Goal: Task Accomplishment & Management: Manage account settings

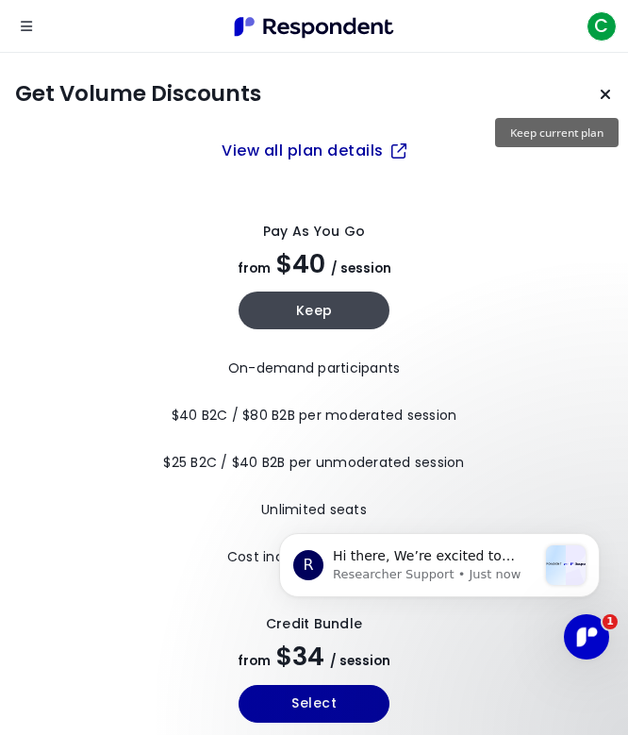
click at [602, 104] on button "Keep current plan" at bounding box center [606, 94] width 38 height 38
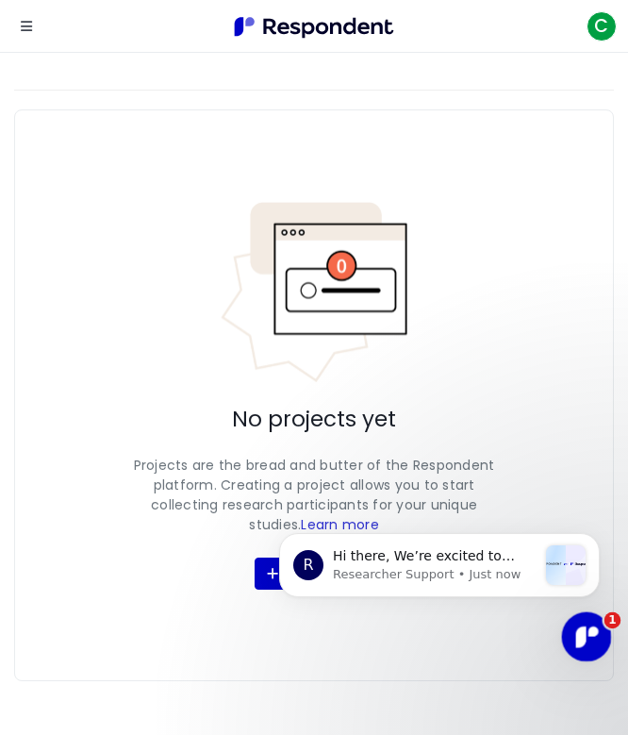
click at [599, 639] on div "Open Intercom Messenger" at bounding box center [584, 634] width 62 height 62
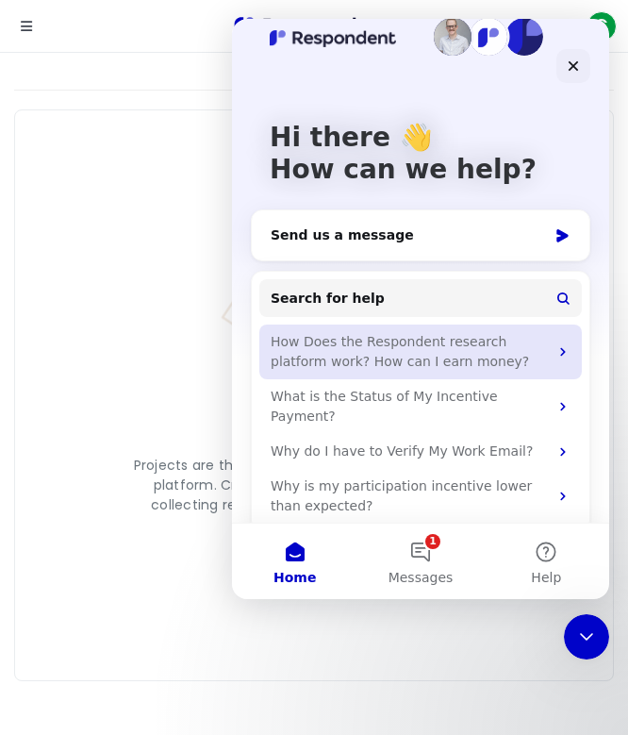
scroll to position [30, 0]
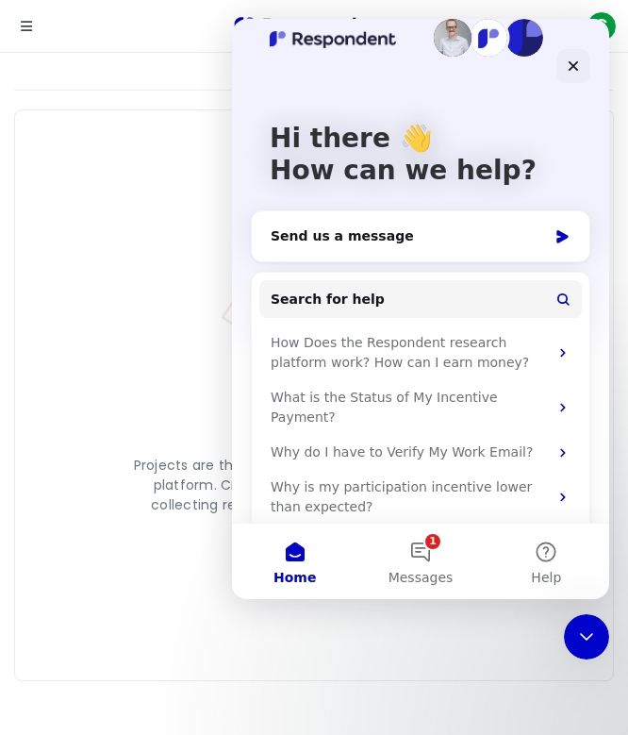
click at [92, 275] on div "No projects yet Projects are the bread and butter of the Respondent platform. C…" at bounding box center [314, 395] width 600 height 572
click at [575, 67] on icon "Close" at bounding box center [574, 66] width 10 height 10
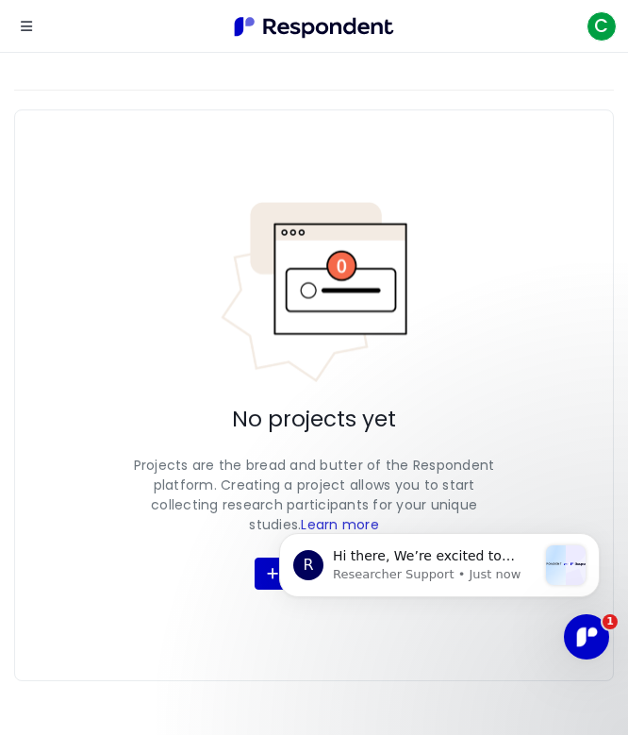
scroll to position [0, 0]
click at [589, 11] on div "C" at bounding box center [602, 26] width 30 height 30
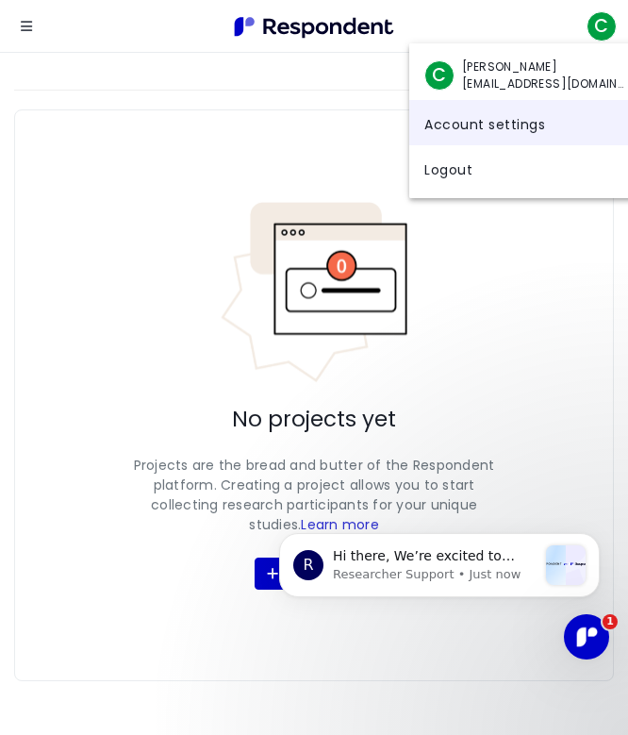
click at [455, 127] on link "Account settings" at bounding box center [525, 122] width 233 height 45
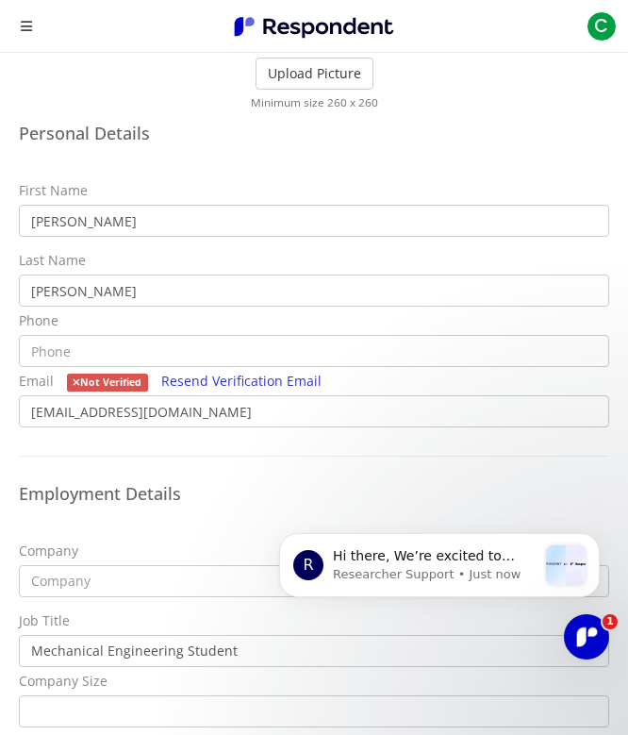
scroll to position [233, 0]
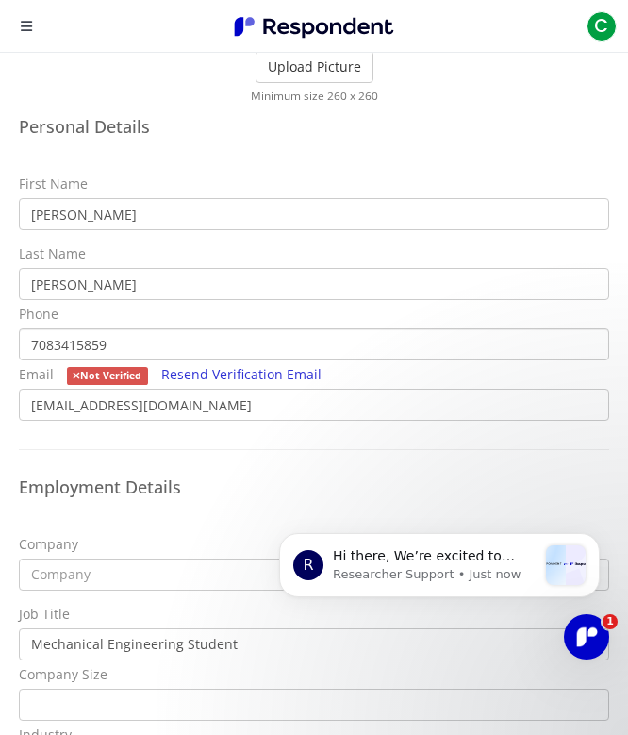
type input "7083415859"
click at [194, 373] on link "Resend Verification Email" at bounding box center [241, 374] width 160 height 18
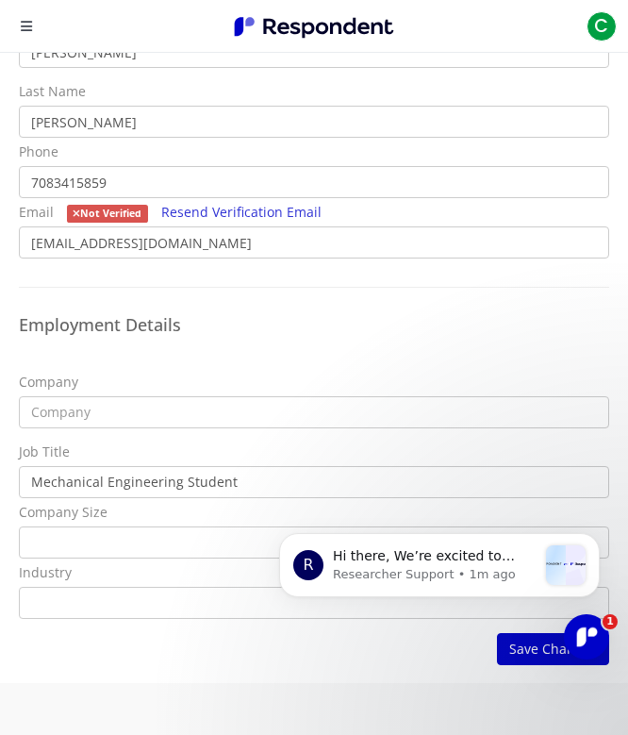
scroll to position [341, 0]
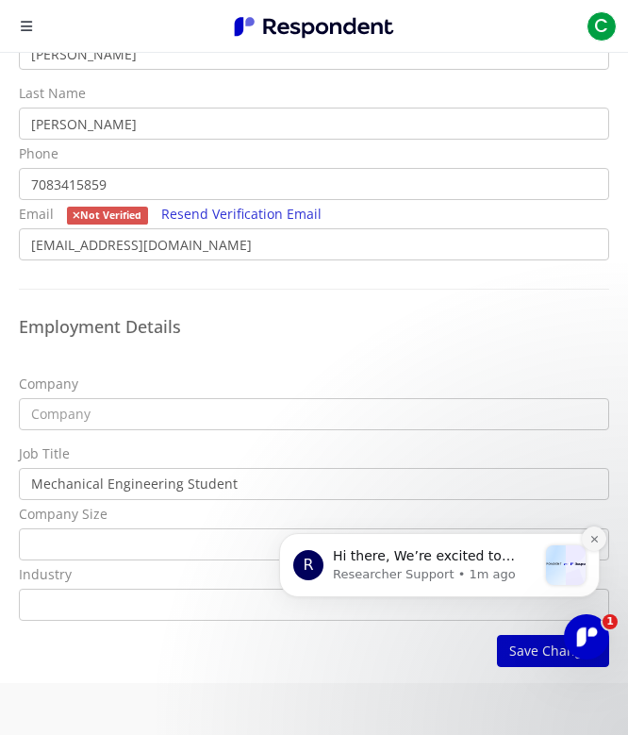
click at [590, 536] on icon "Dismiss notification" at bounding box center [594, 539] width 10 height 10
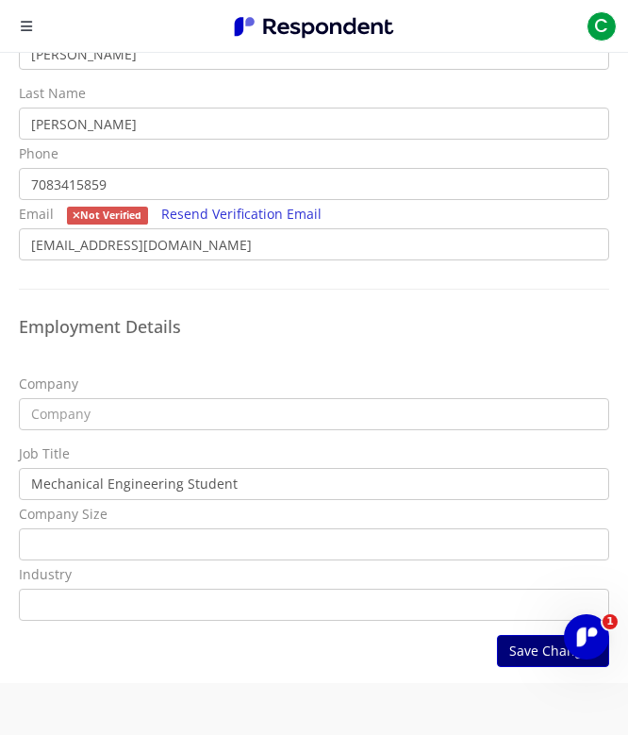
scroll to position [52, 0]
click at [515, 650] on button "Save Changes" at bounding box center [553, 651] width 112 height 32
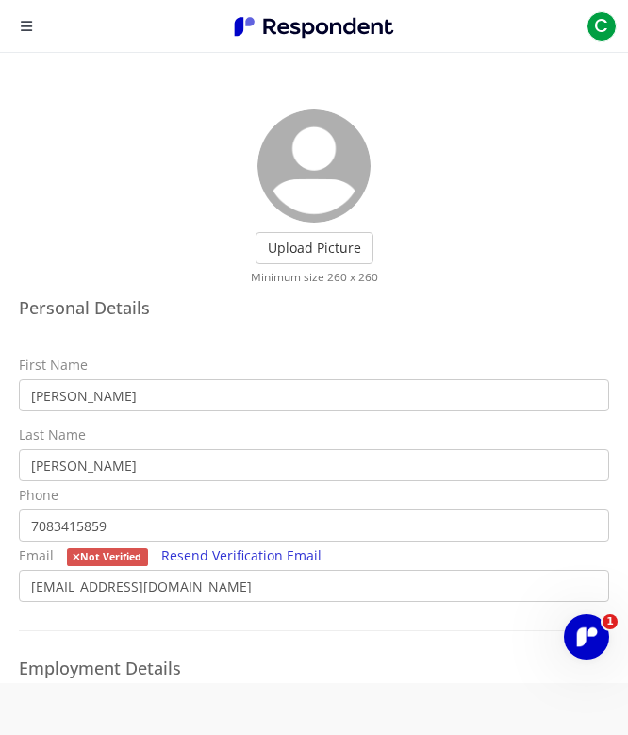
scroll to position [0, 0]
